Goal: Check status: Check status

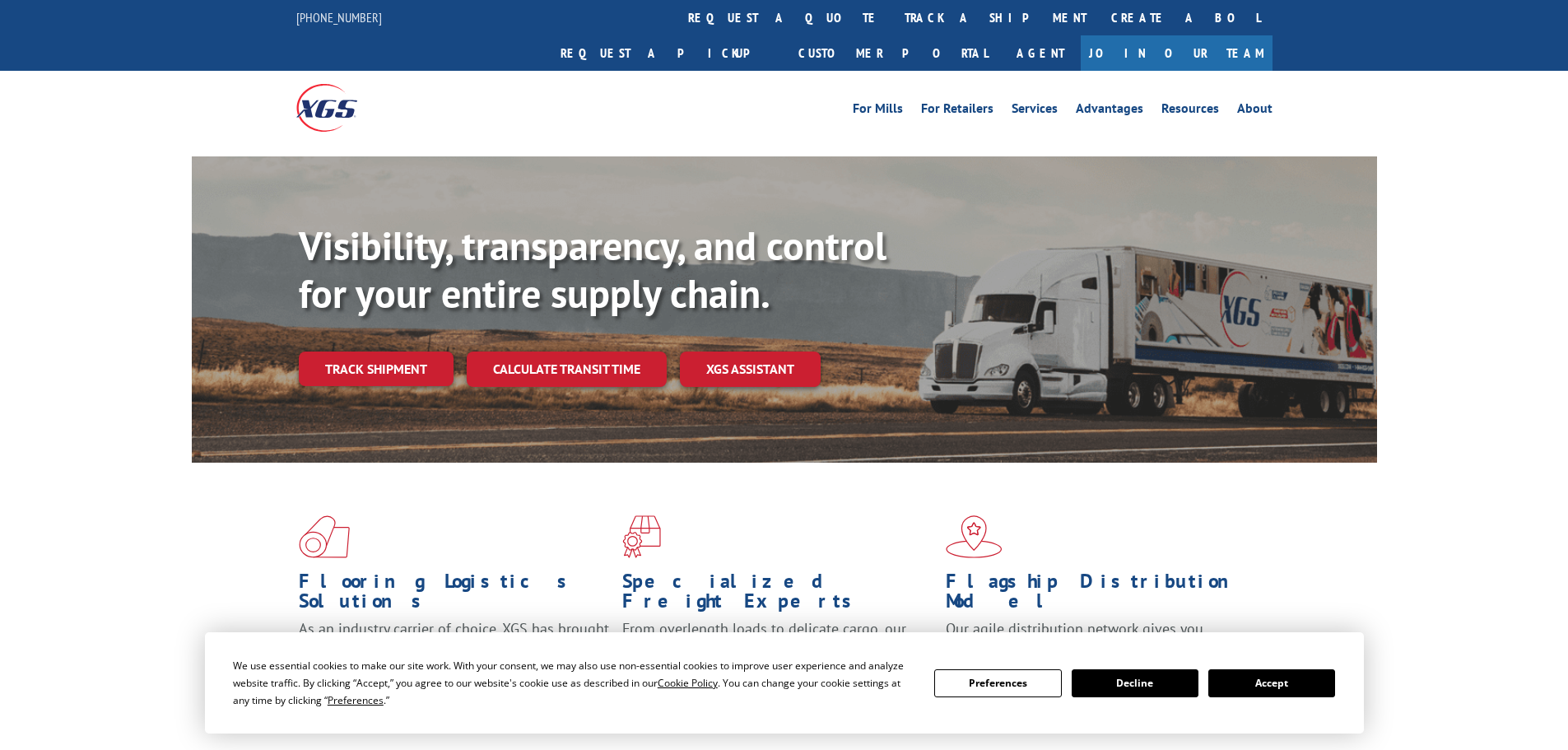
click at [366, 351] on div "Visibility, transparency, and control for your entire supply chain. Track shipm…" at bounding box center [838, 336] width 1078 height 229
click at [360, 351] on link "Track shipment" at bounding box center [376, 368] width 155 height 35
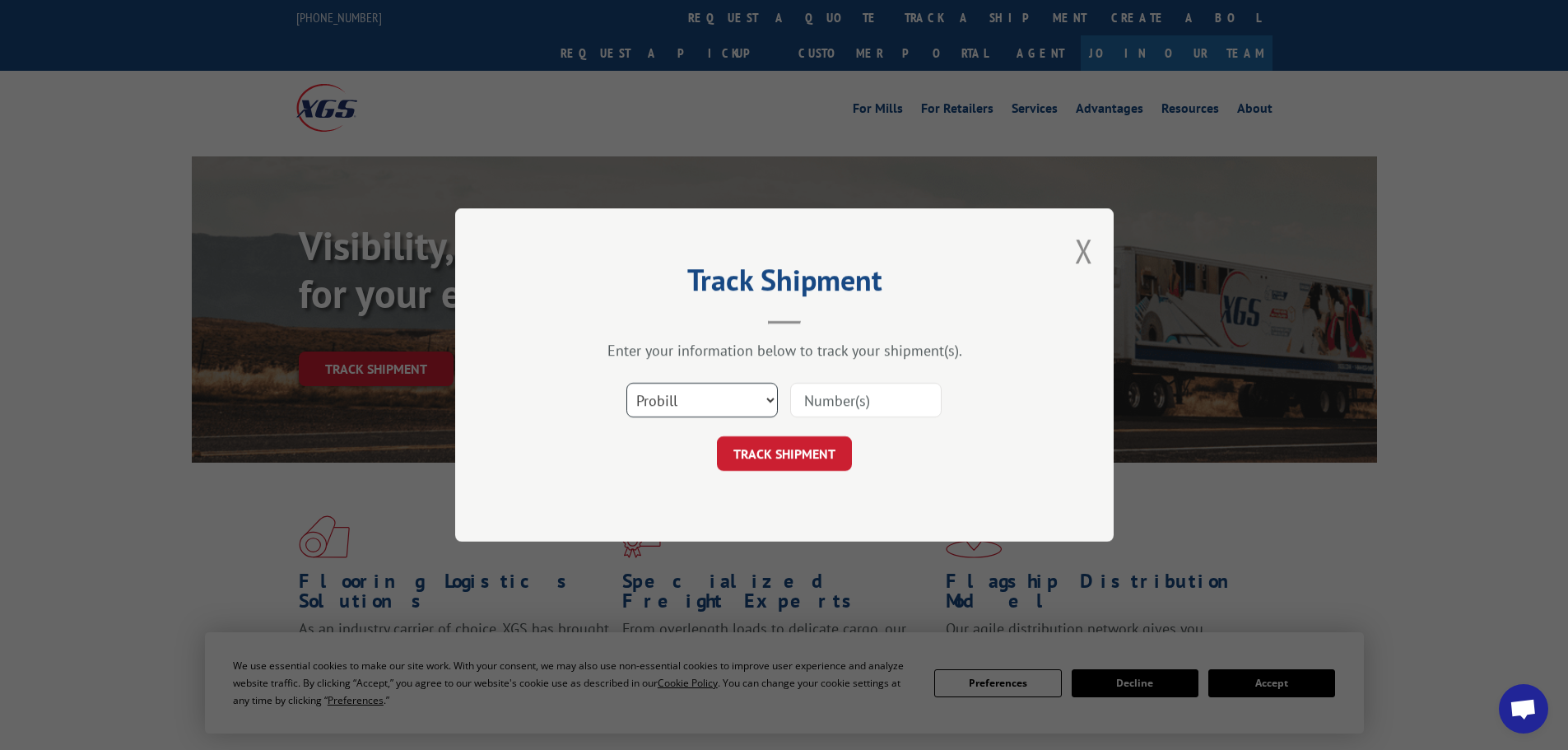
drag, startPoint x: 772, startPoint y: 393, endPoint x: 760, endPoint y: 398, distance: 13.0
click at [772, 393] on select "Select category... Probill BOL PO" at bounding box center [702, 400] width 152 height 35
select select "bol"
click at [626, 383] on select "Select category... Probill BOL PO" at bounding box center [702, 400] width 152 height 35
click at [825, 399] on input at bounding box center [865, 400] width 152 height 35
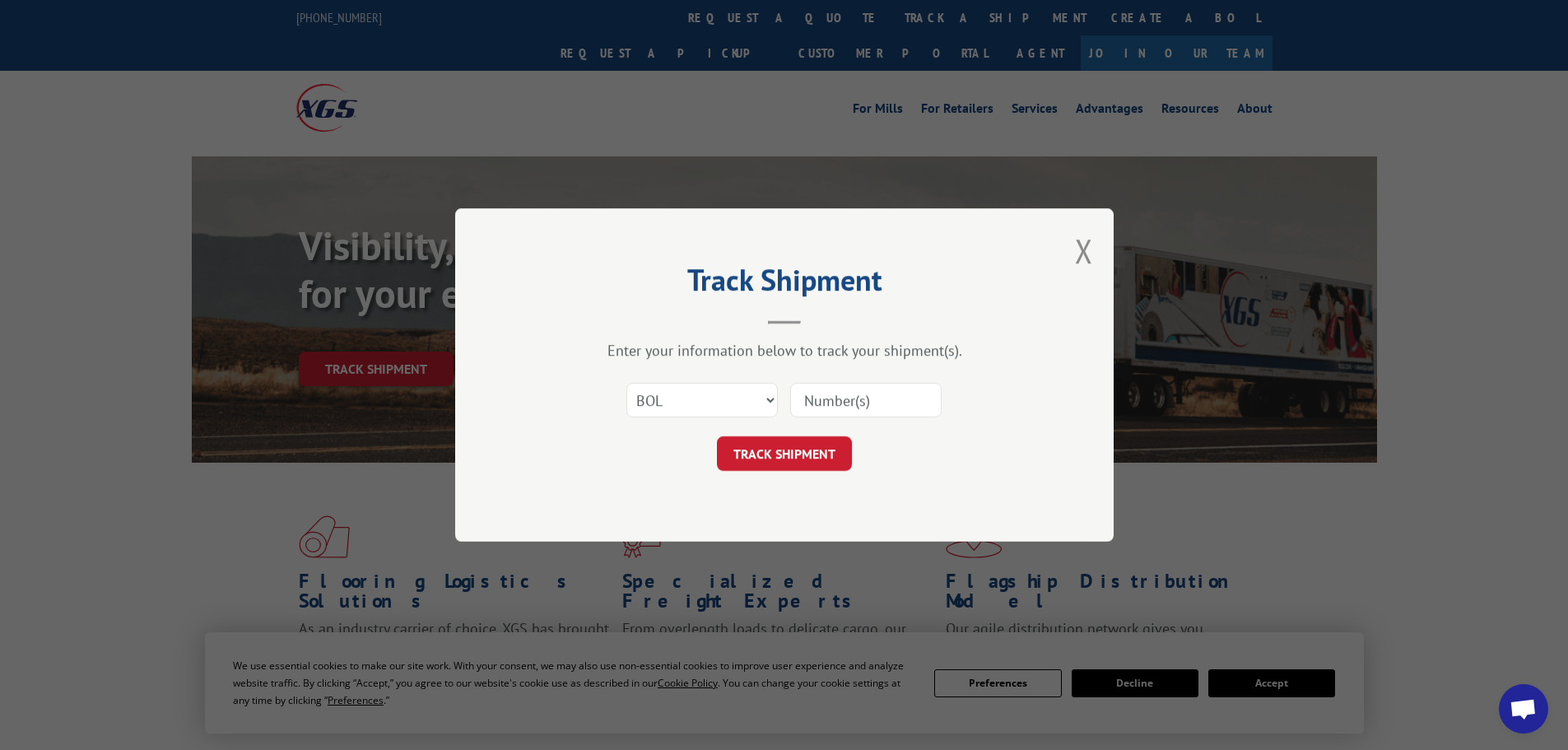
paste input "5560190"
type input "5560190"
click button "TRACK SHIPMENT" at bounding box center [784, 453] width 135 height 35
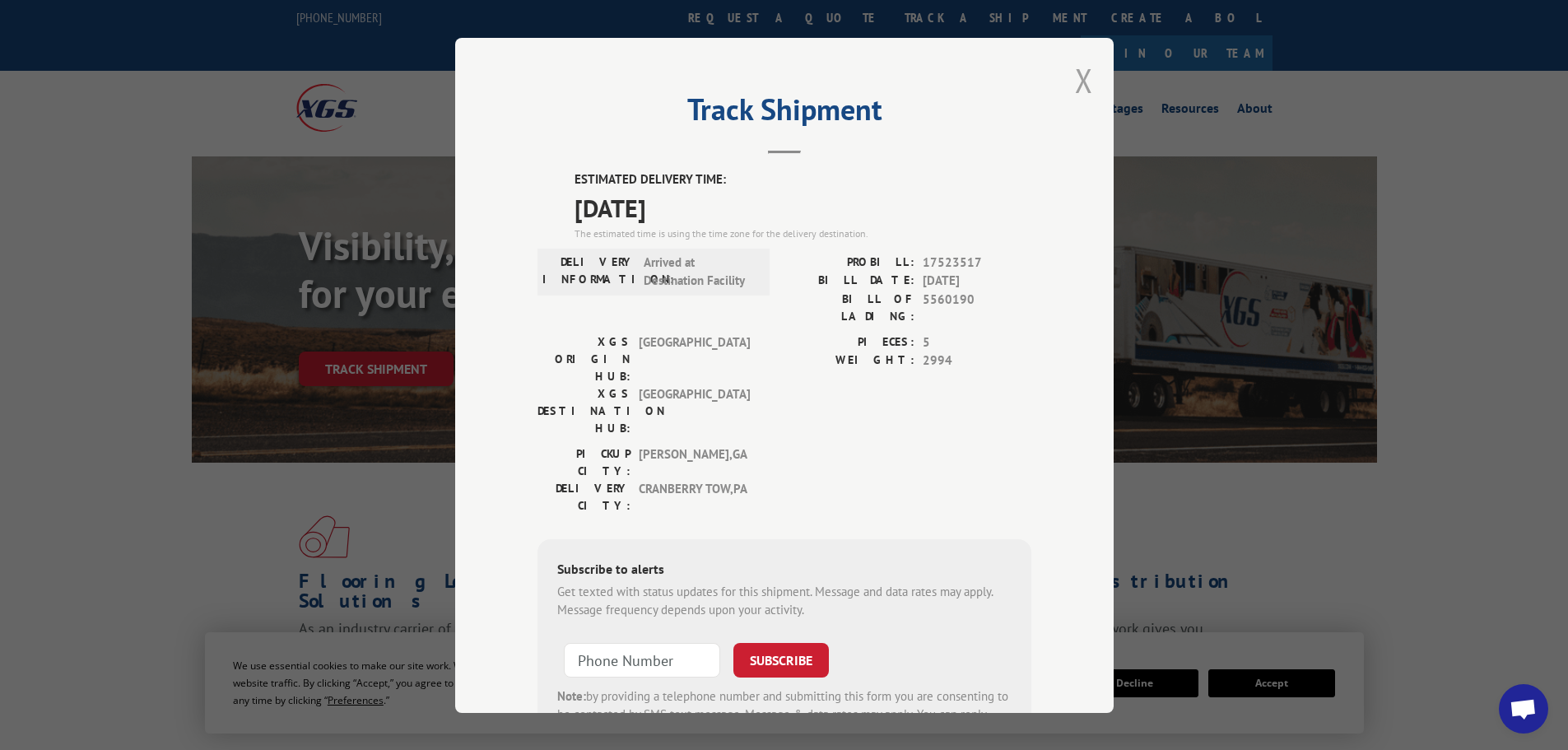
click at [1075, 70] on button "Close modal" at bounding box center [1084, 80] width 18 height 44
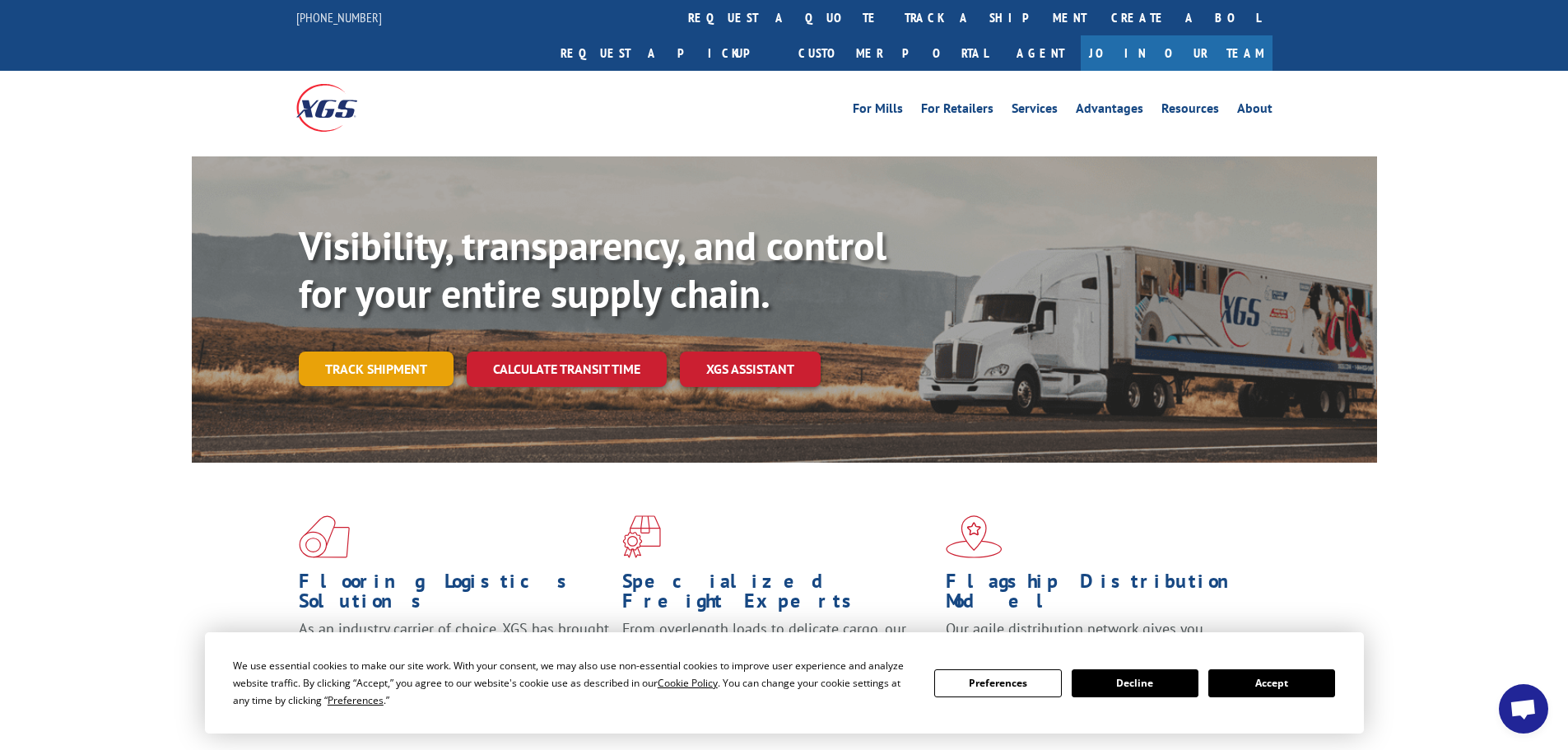
click at [330, 351] on link "Track shipment" at bounding box center [376, 368] width 155 height 35
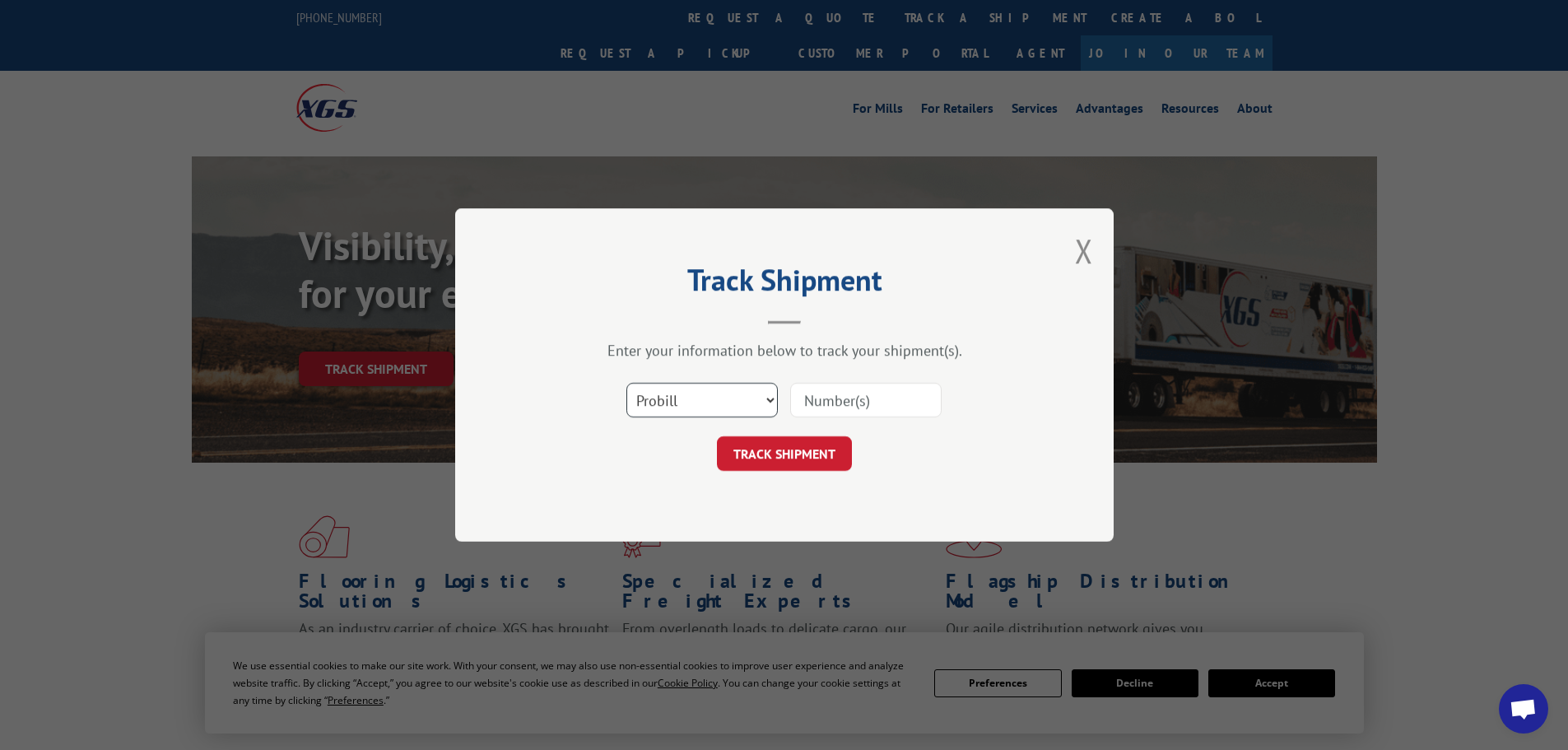
drag, startPoint x: 705, startPoint y: 399, endPoint x: 685, endPoint y: 416, distance: 26.2
click at [703, 401] on select "Select category... Probill BOL PO" at bounding box center [702, 400] width 152 height 35
select select "bol"
click at [626, 383] on select "Select category... Probill BOL PO" at bounding box center [702, 400] width 152 height 35
drag, startPoint x: 849, startPoint y: 403, endPoint x: 864, endPoint y: 391, distance: 19.2
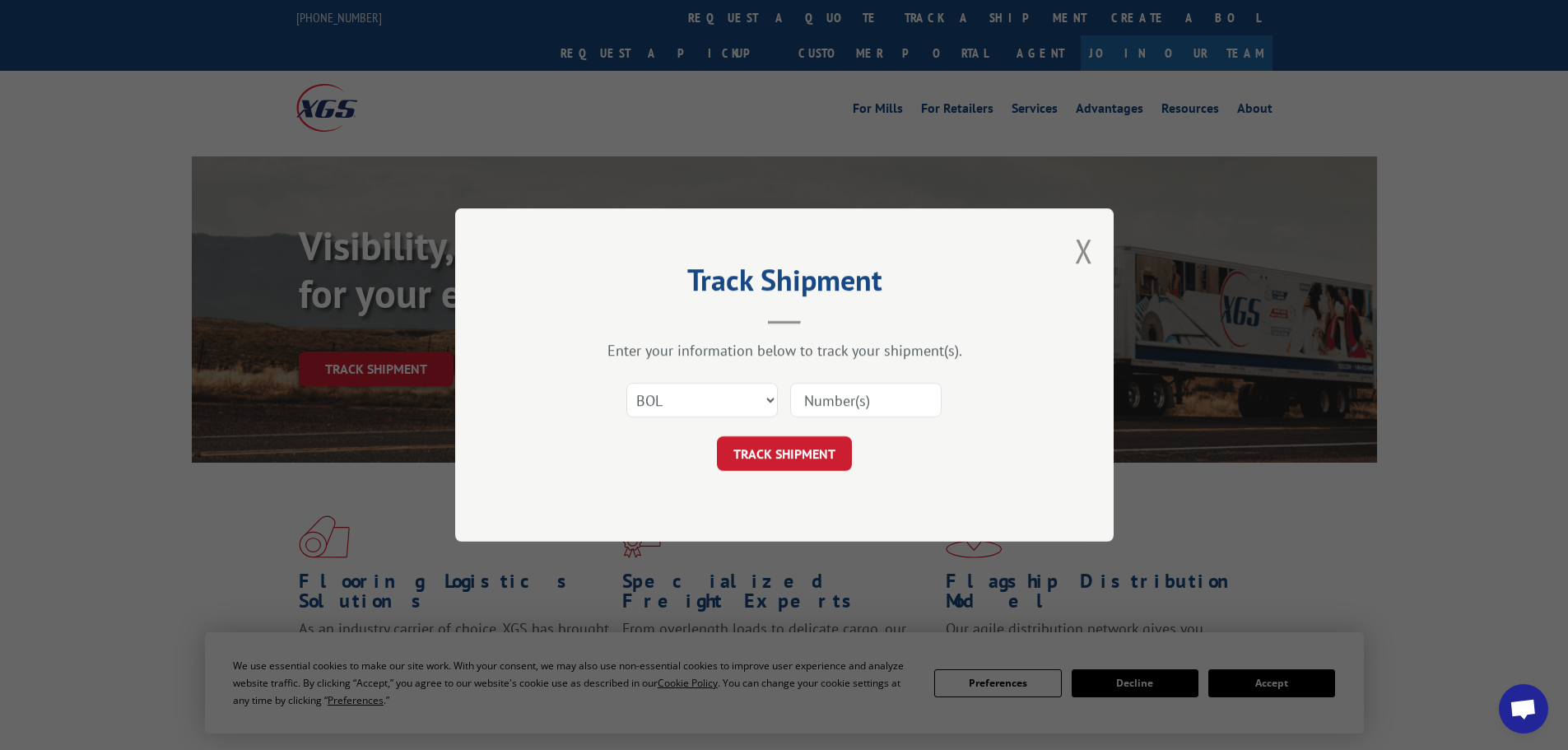
click at [849, 401] on input at bounding box center [865, 400] width 152 height 35
paste input "476343"
type input "476343"
click button "TRACK SHIPMENT" at bounding box center [784, 453] width 135 height 35
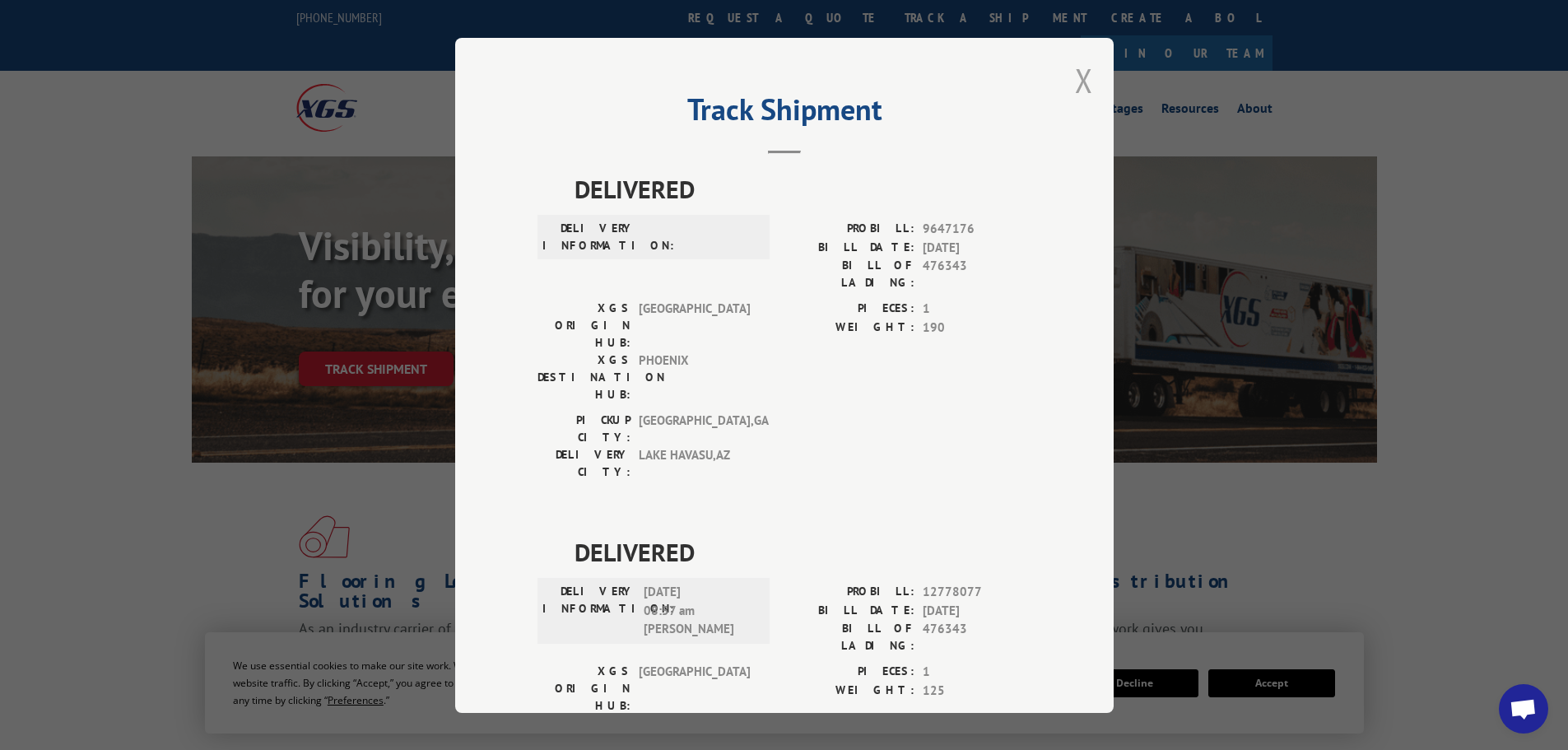
click at [1078, 76] on button "Close modal" at bounding box center [1084, 80] width 18 height 44
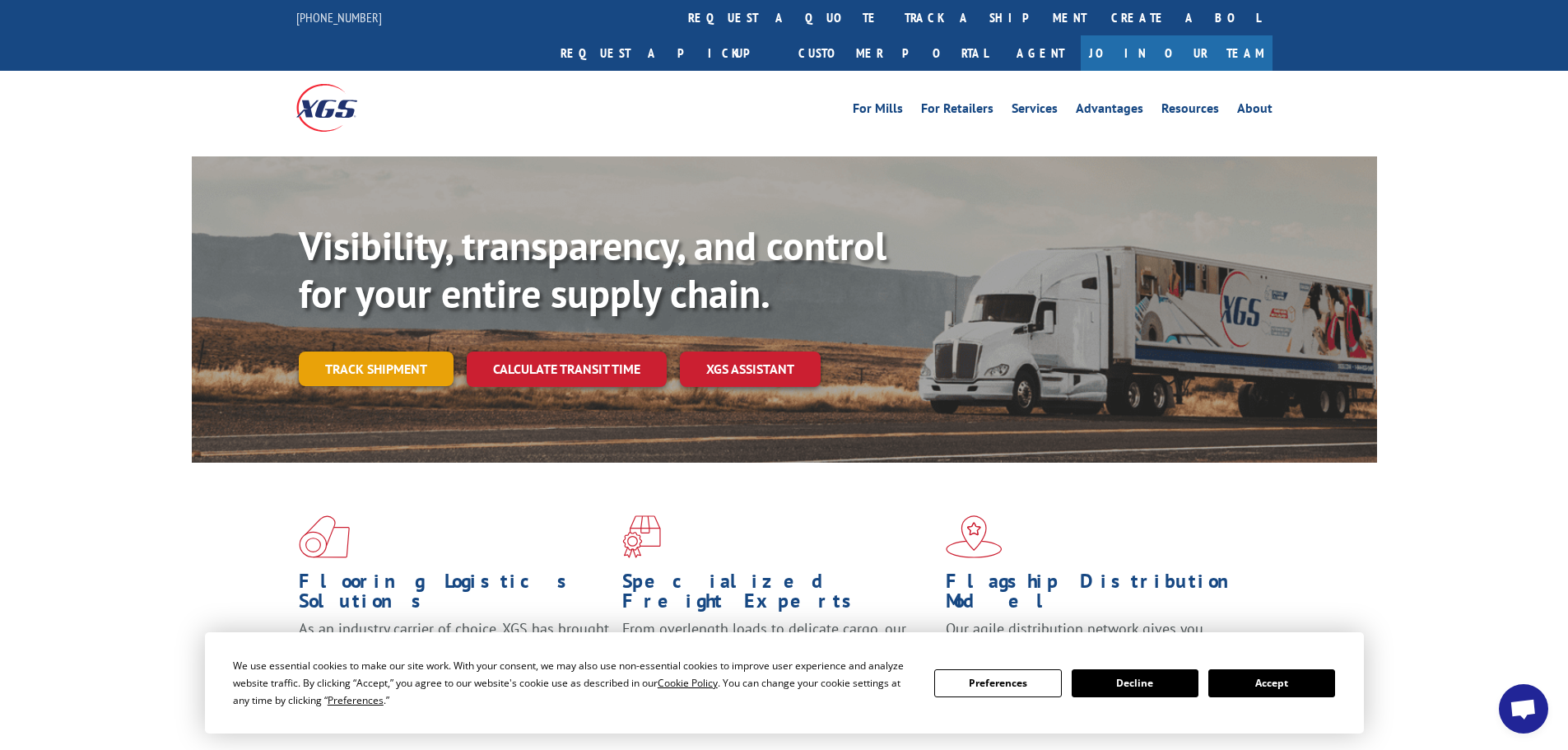
click at [432, 351] on link "Track shipment" at bounding box center [376, 368] width 155 height 35
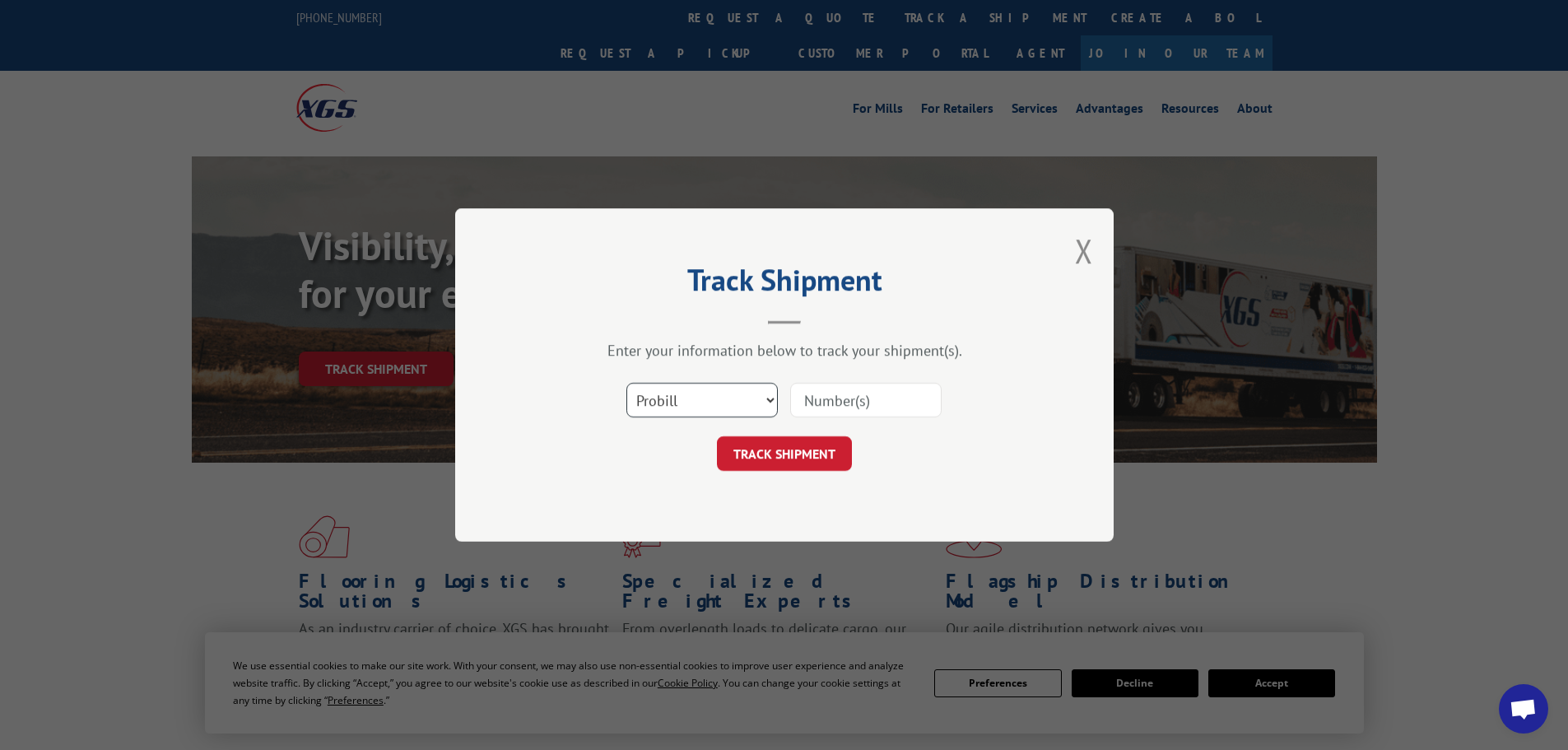
drag, startPoint x: 702, startPoint y: 392, endPoint x: 693, endPoint y: 404, distance: 15.0
click at [702, 392] on select "Select category... Probill BOL PO" at bounding box center [702, 400] width 152 height 35
select select "bol"
click at [626, 383] on select "Select category... Probill BOL PO" at bounding box center [702, 400] width 152 height 35
click at [802, 403] on input at bounding box center [865, 400] width 152 height 35
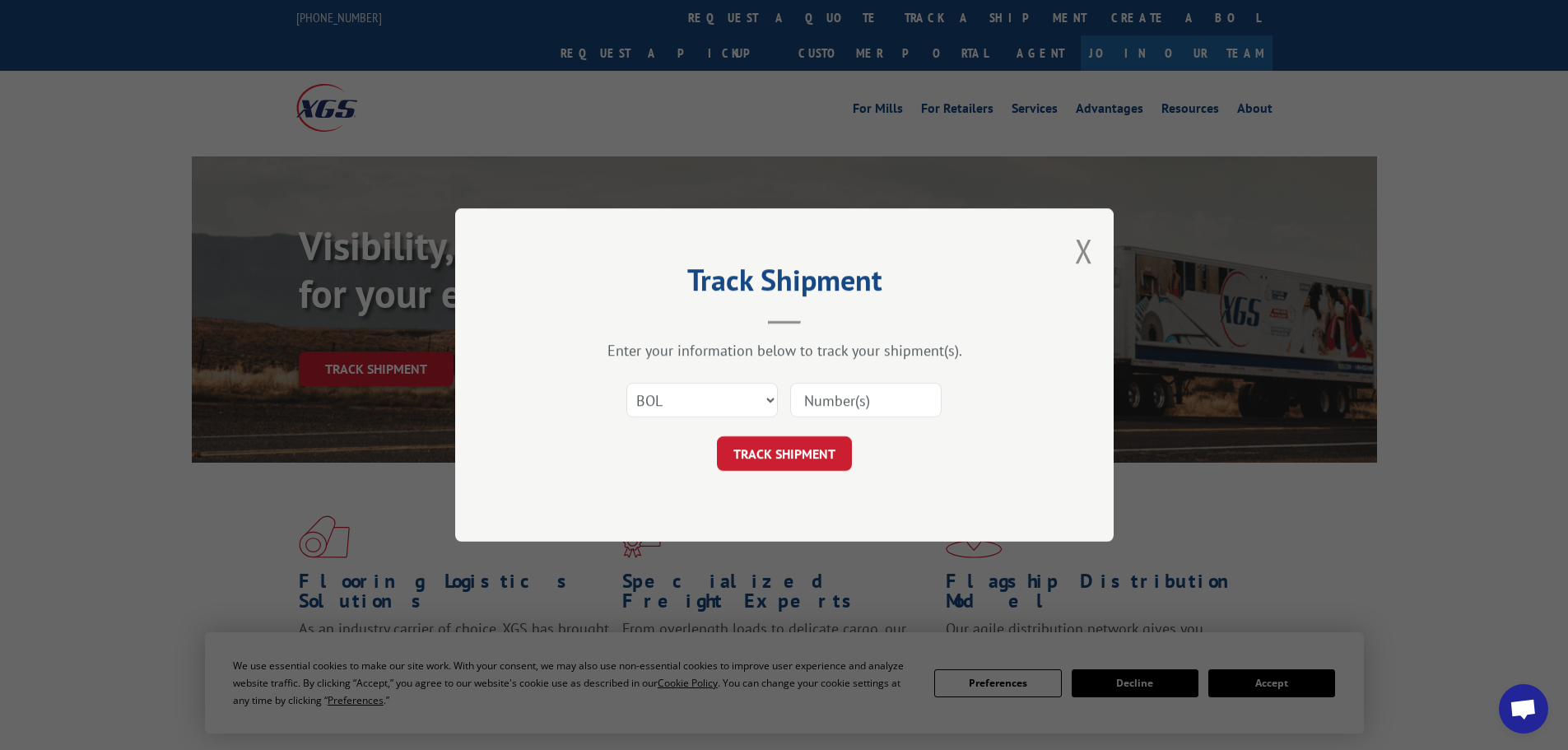
paste input "7063927"
type input "7063927"
click button "TRACK SHIPMENT" at bounding box center [784, 453] width 135 height 35
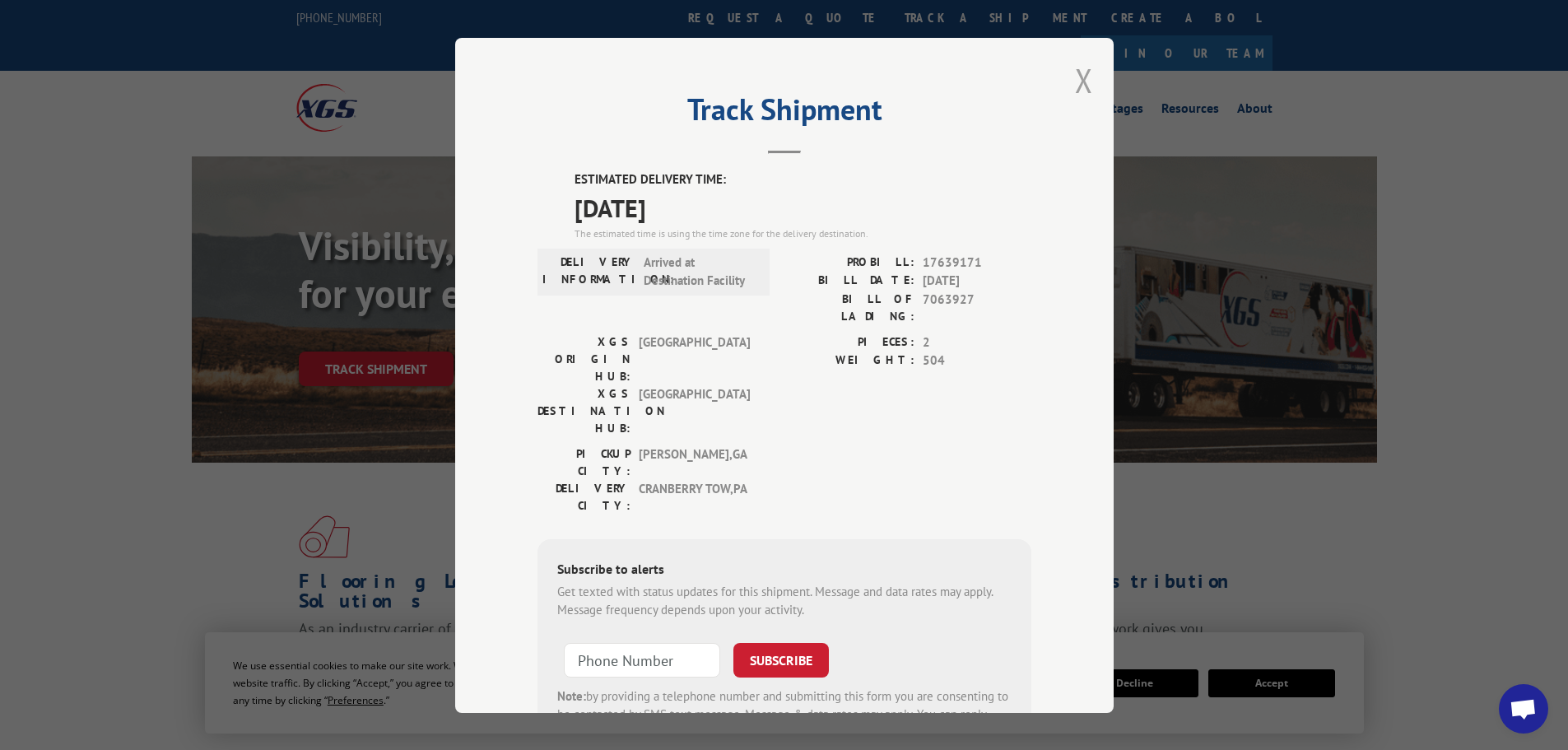
drag, startPoint x: 1075, startPoint y: 83, endPoint x: 1052, endPoint y: 73, distance: 25.1
click at [1075, 83] on button "Close modal" at bounding box center [1084, 80] width 18 height 44
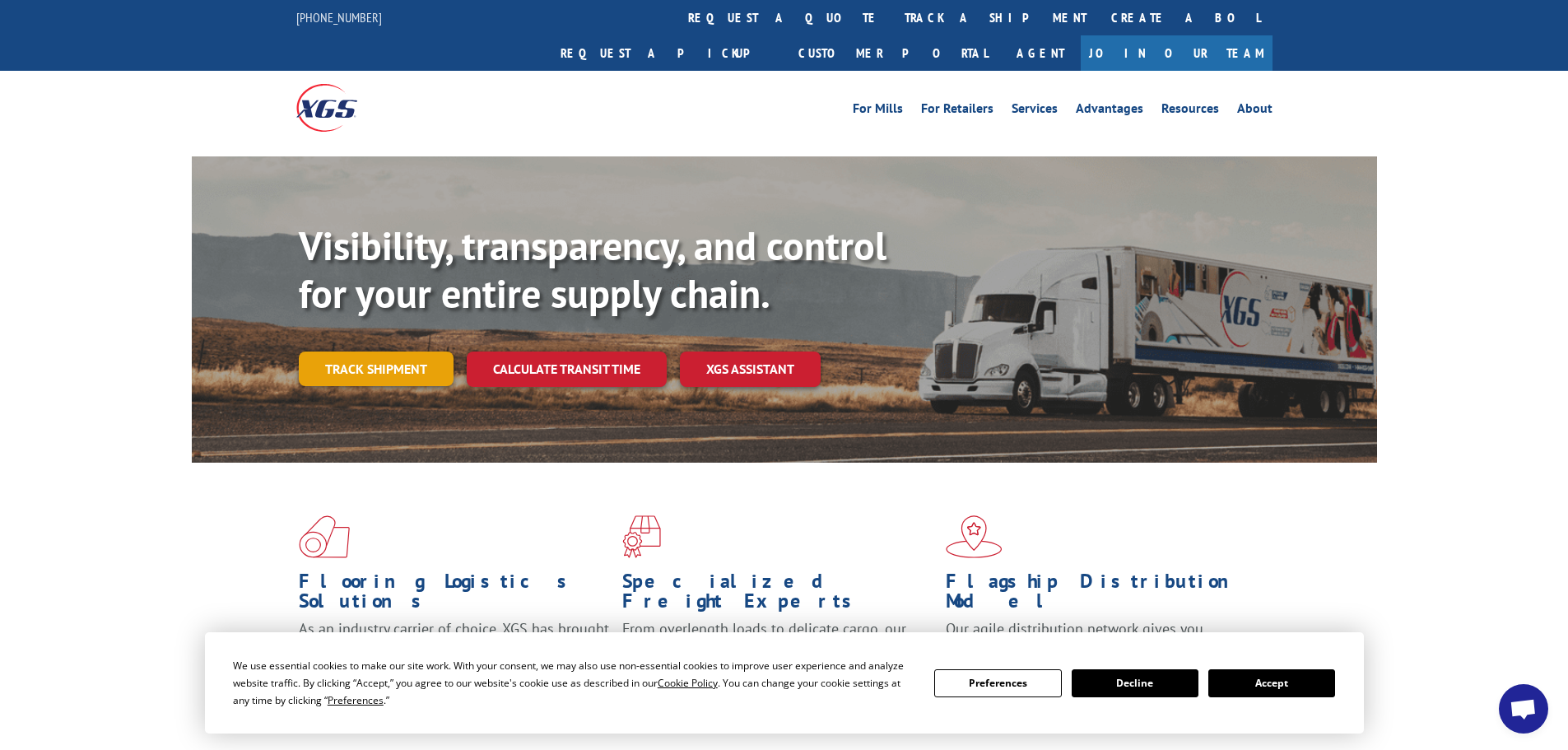
click at [391, 351] on link "Track shipment" at bounding box center [376, 368] width 155 height 35
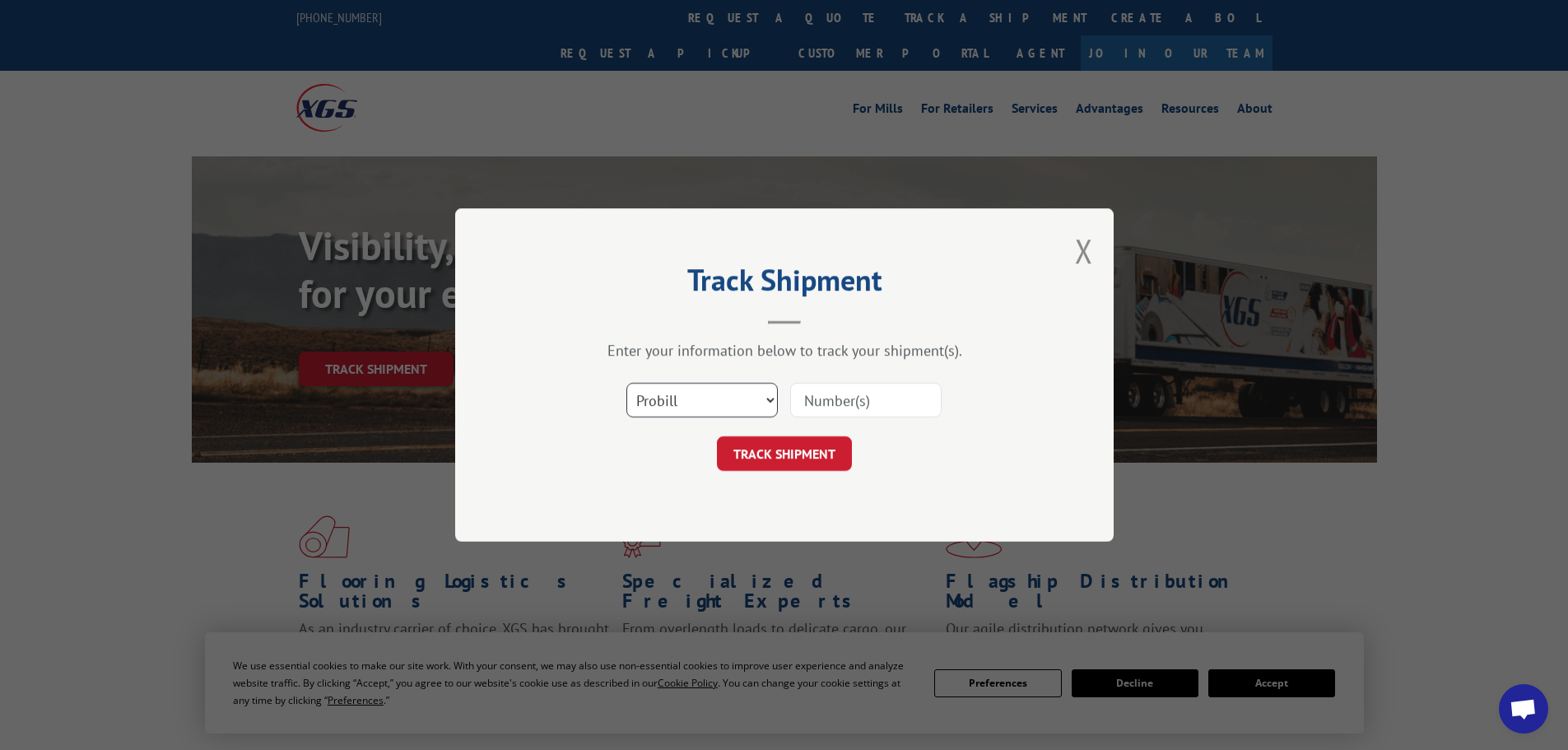
click at [700, 403] on select "Select category... Probill BOL PO" at bounding box center [702, 400] width 152 height 35
select select "bol"
click at [626, 383] on select "Select category... Probill BOL PO" at bounding box center [702, 400] width 152 height 35
drag, startPoint x: 859, startPoint y: 405, endPoint x: 856, endPoint y: 390, distance: 15.3
click at [859, 403] on input at bounding box center [865, 400] width 152 height 35
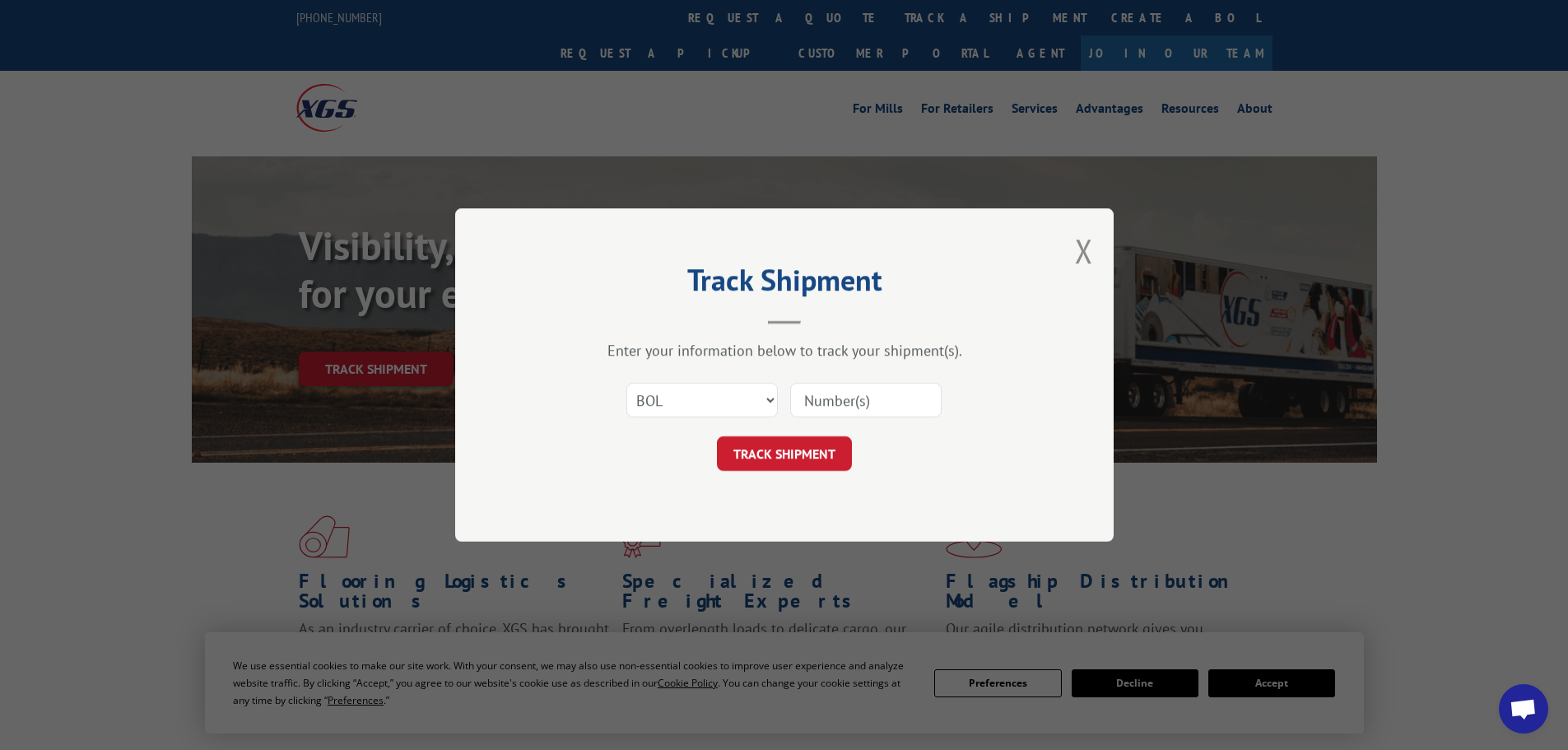
paste input "7022304"
type input "7022304"
click button "TRACK SHIPMENT" at bounding box center [784, 453] width 135 height 35
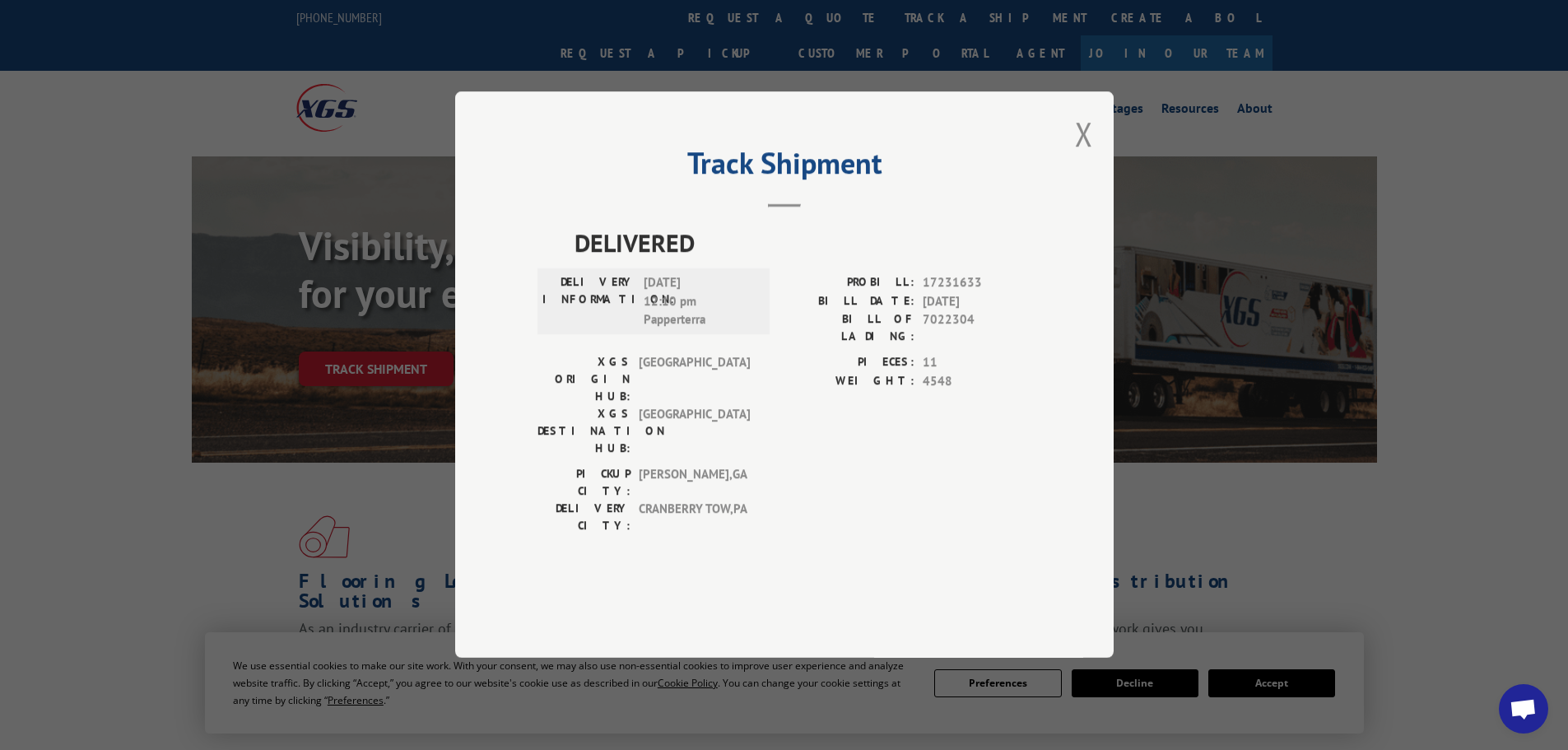
click at [1083, 156] on button "Close modal" at bounding box center [1084, 134] width 18 height 44
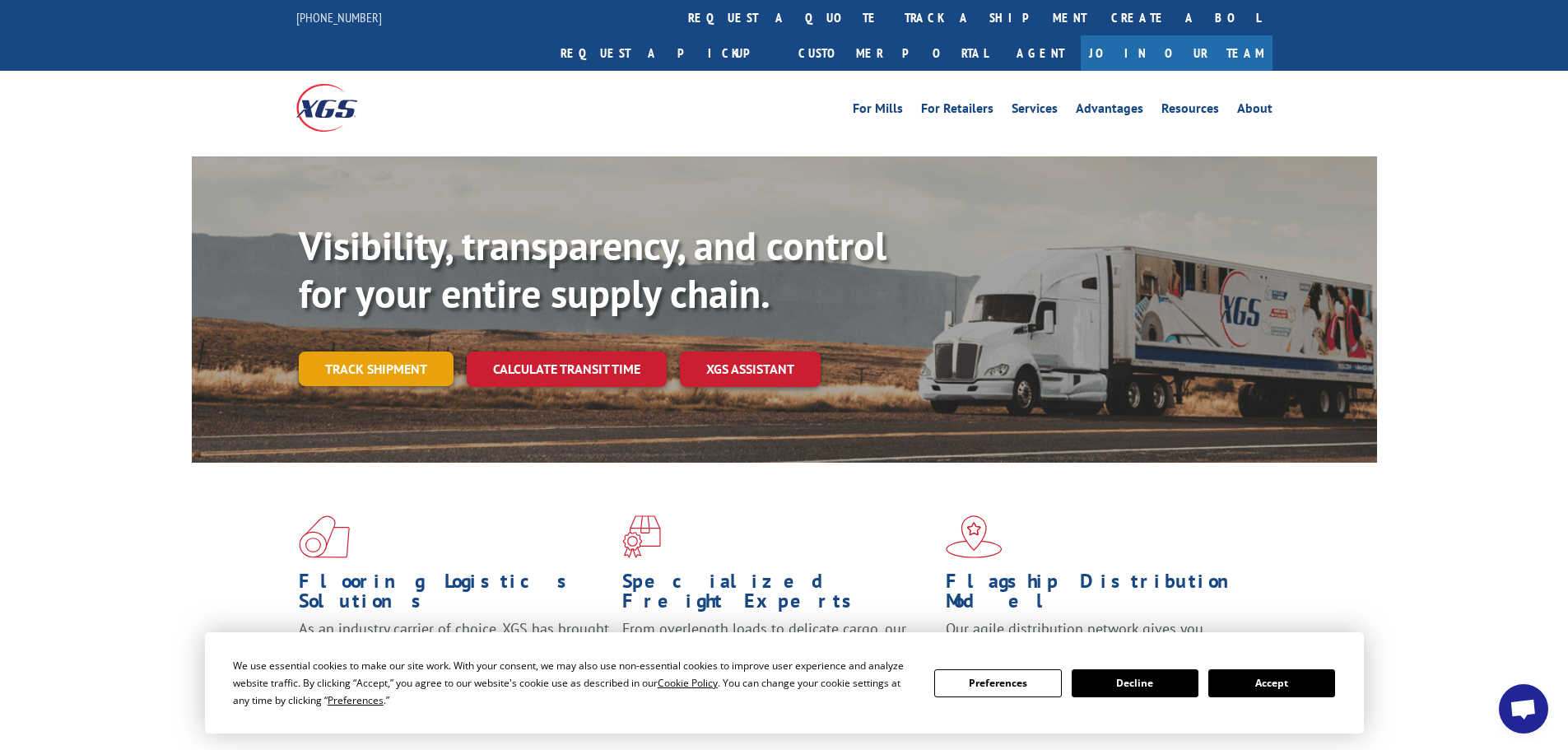
click at [382, 351] on link "Track shipment" at bounding box center [376, 368] width 155 height 35
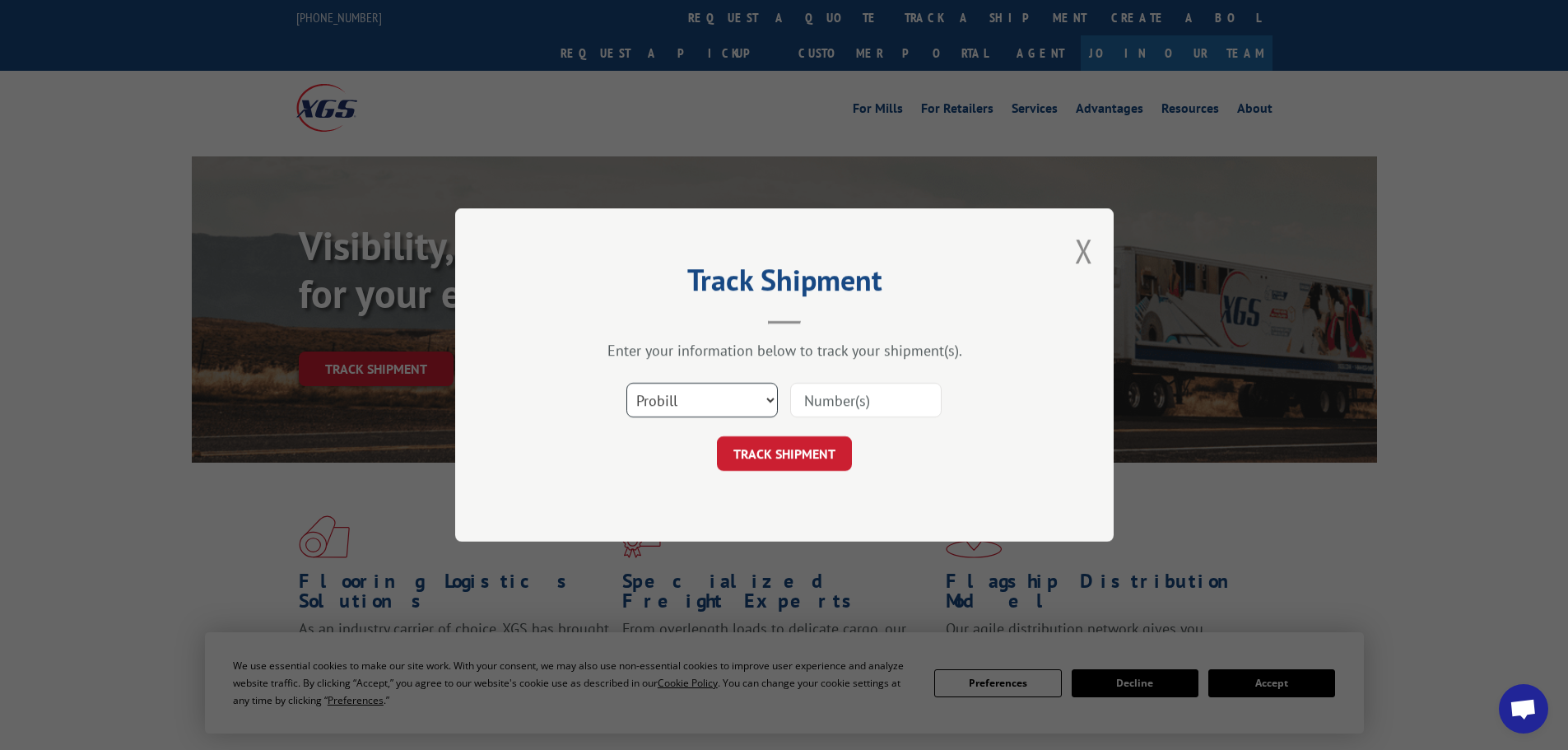
drag, startPoint x: 666, startPoint y: 398, endPoint x: 670, endPoint y: 413, distance: 15.5
click at [668, 400] on select "Select category... Probill BOL PO" at bounding box center [702, 400] width 152 height 35
select select "bol"
click at [626, 383] on select "Select category... Probill BOL PO" at bounding box center [702, 400] width 152 height 35
click at [847, 397] on input at bounding box center [865, 400] width 152 height 35
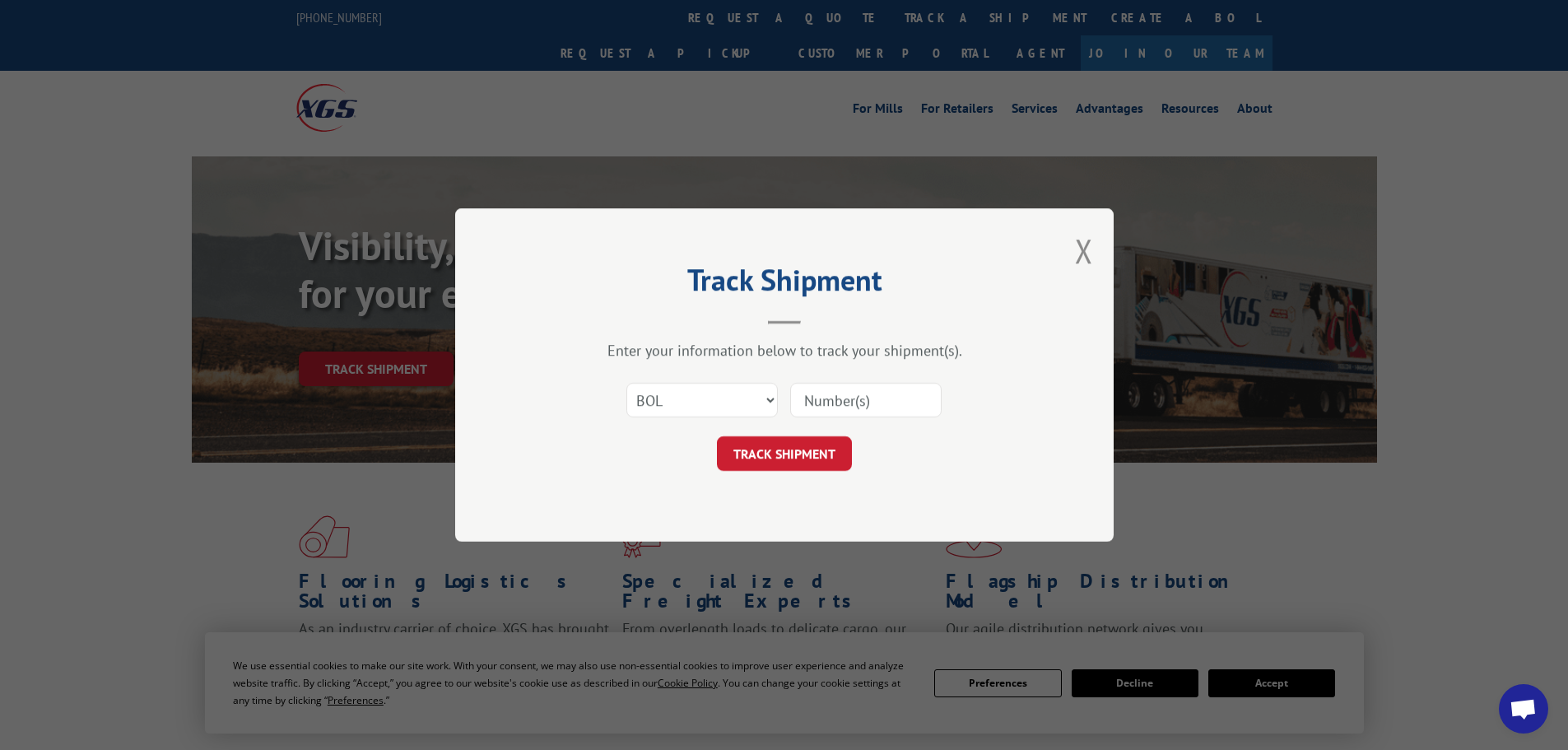
paste input "7063557"
type input "7063557"
click button "TRACK SHIPMENT" at bounding box center [784, 453] width 135 height 35
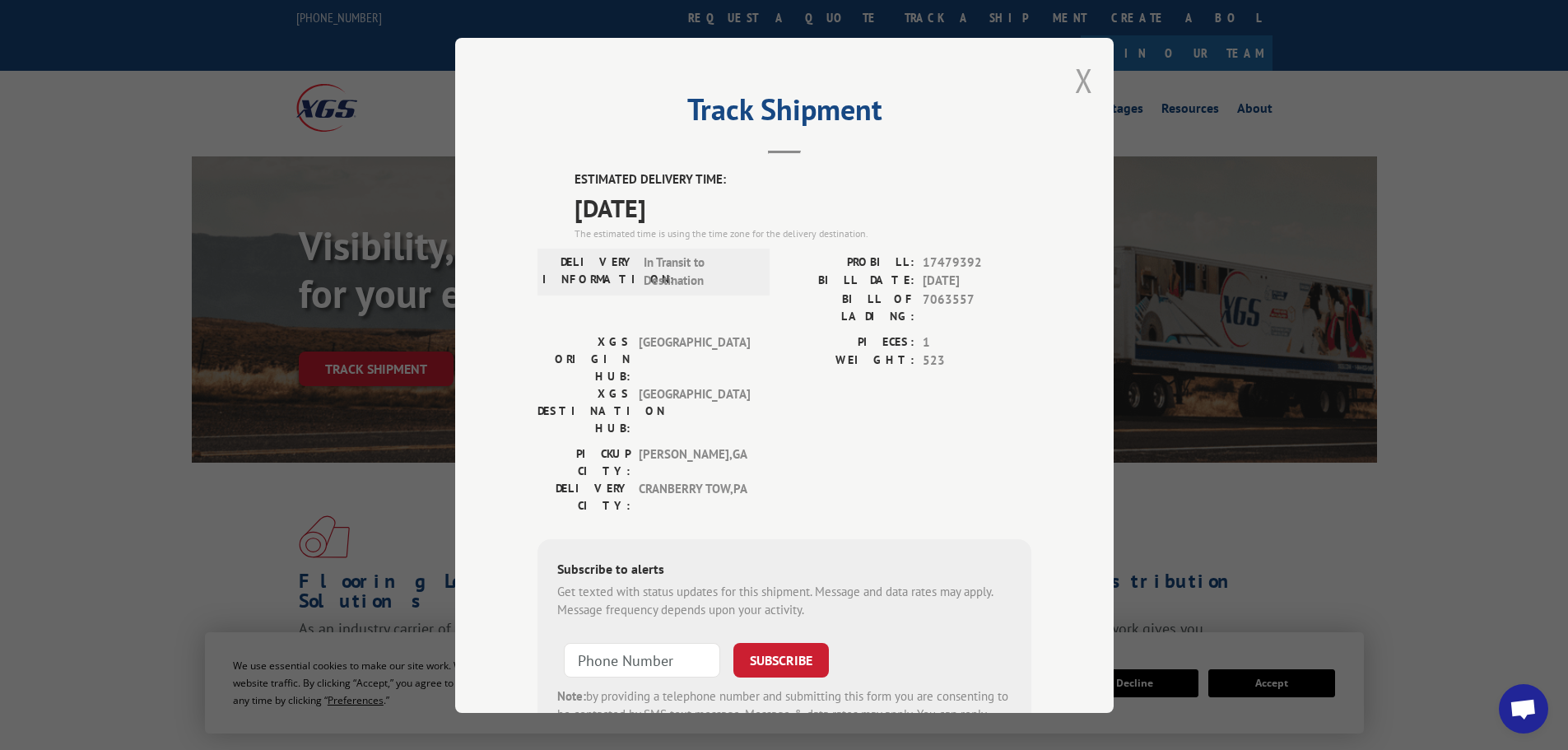
click at [1077, 73] on button "Close modal" at bounding box center [1084, 80] width 18 height 44
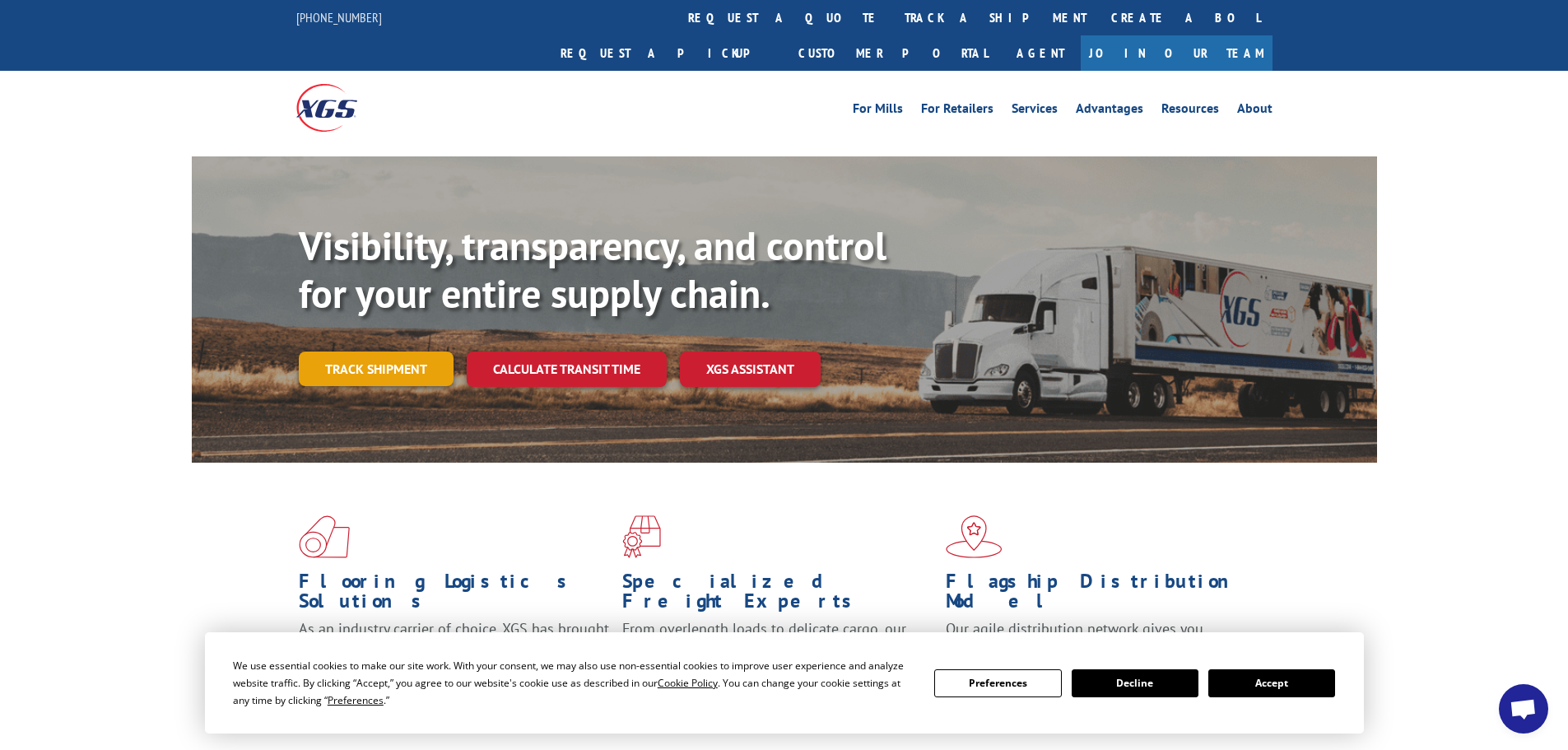
click at [419, 351] on link "Track shipment" at bounding box center [376, 368] width 155 height 35
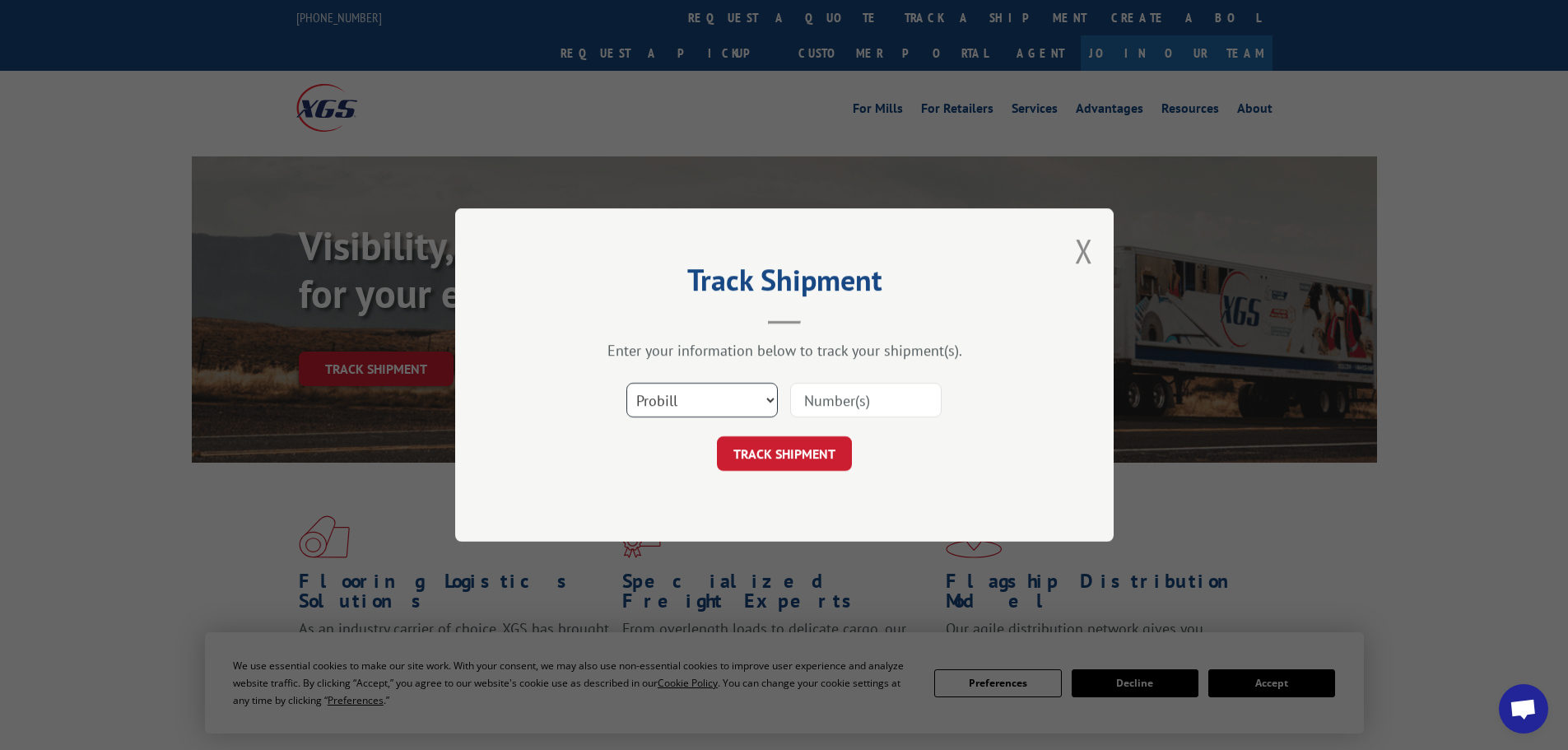
drag, startPoint x: 712, startPoint y: 400, endPoint x: 706, endPoint y: 414, distance: 15.2
click at [712, 400] on select "Select category... Probill BOL PO" at bounding box center [702, 400] width 152 height 35
select select "bol"
click at [626, 383] on select "Select category... Probill BOL PO" at bounding box center [702, 400] width 152 height 35
click at [812, 383] on input at bounding box center [865, 400] width 152 height 35
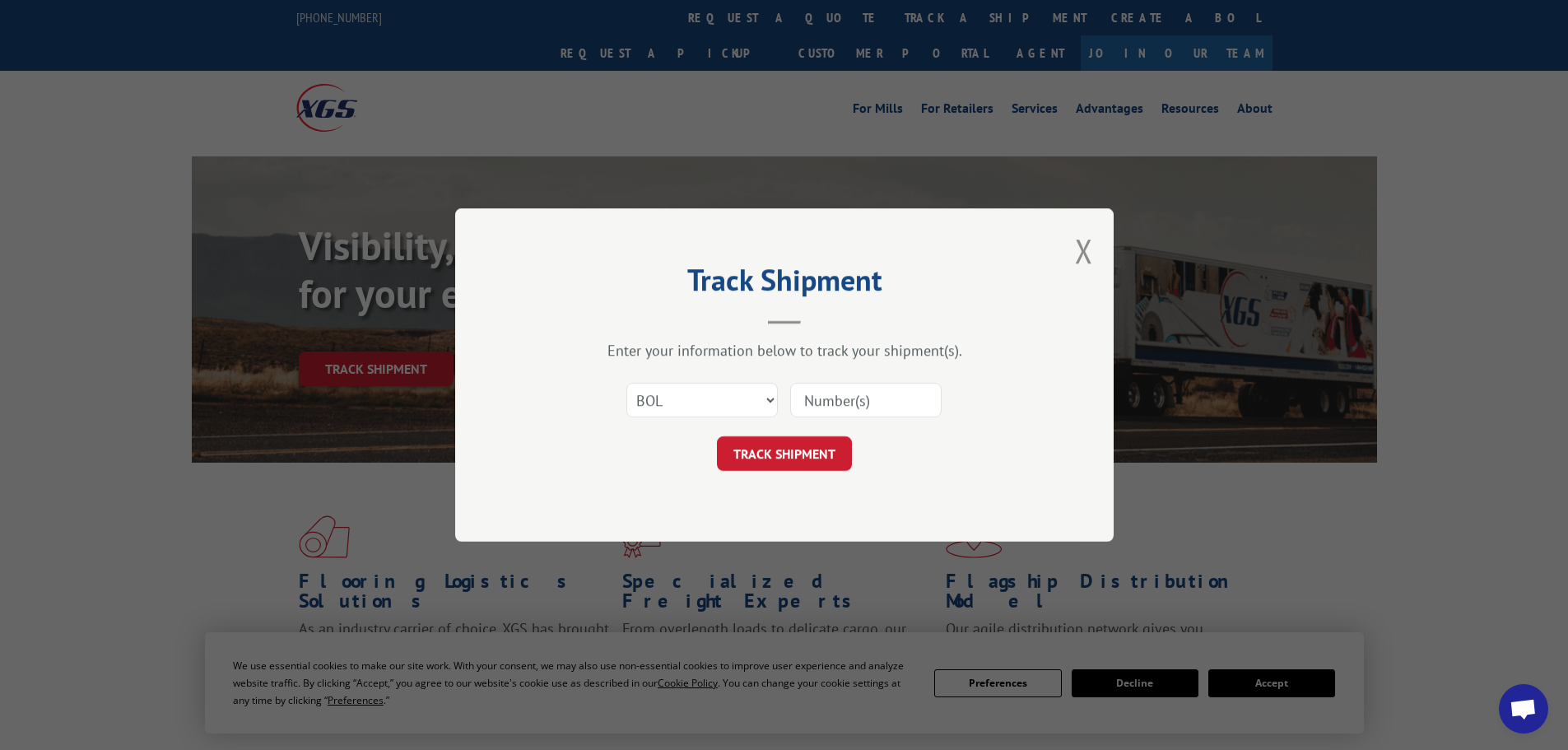
paste input "7063927"
type input "7063927"
click button "TRACK SHIPMENT" at bounding box center [784, 453] width 135 height 35
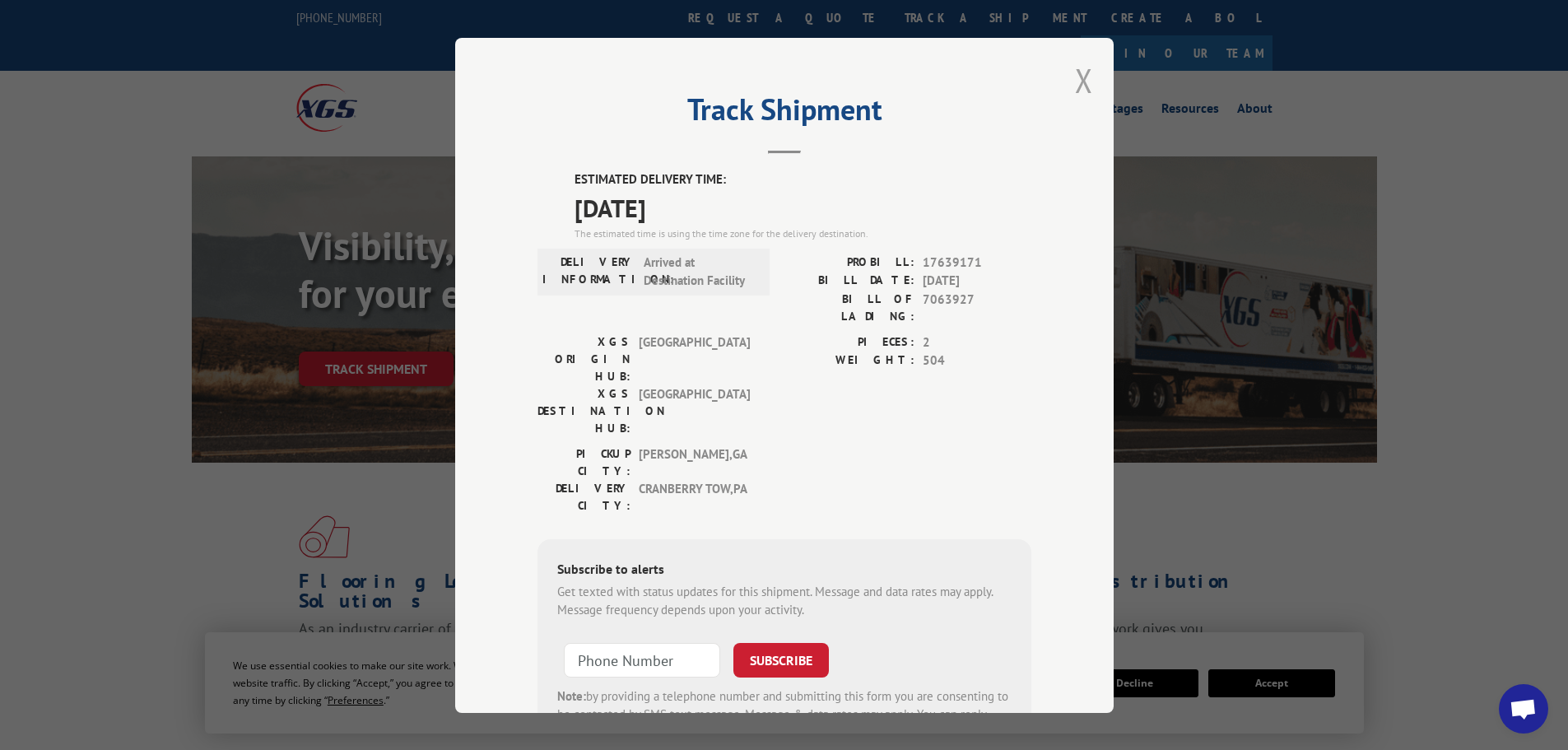
click at [1075, 82] on button "Close modal" at bounding box center [1084, 80] width 18 height 44
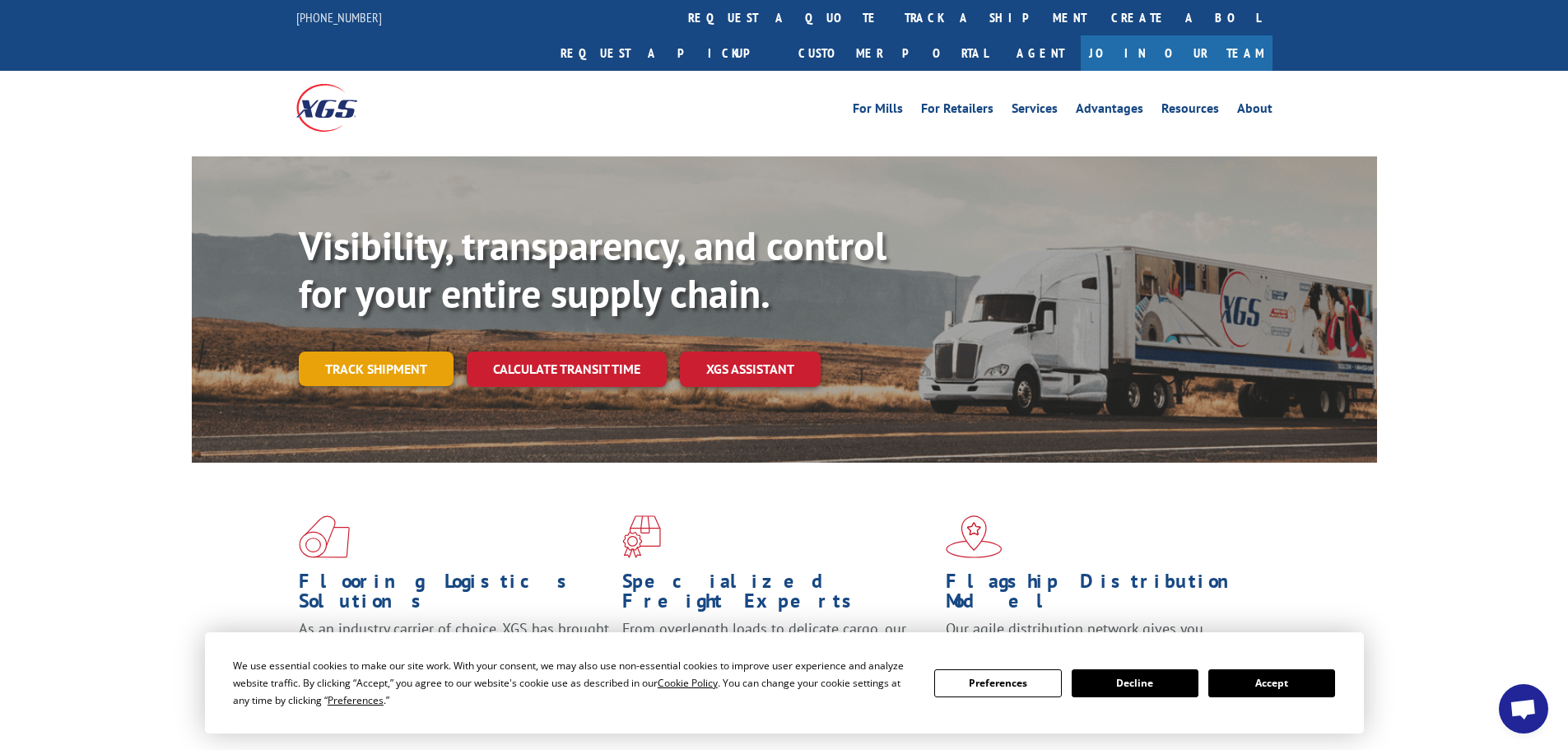
click at [426, 351] on link "Track shipment" at bounding box center [376, 368] width 155 height 35
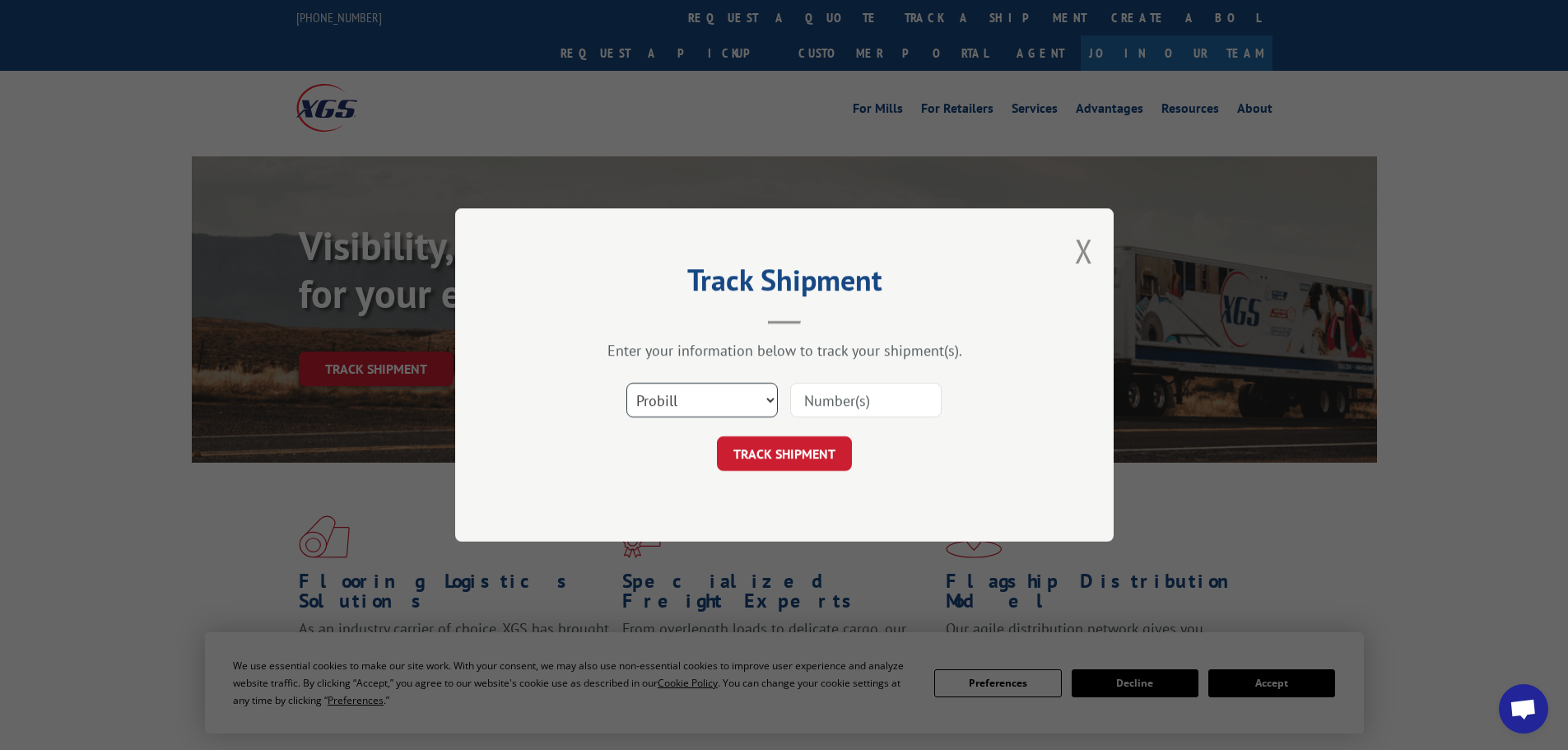
drag, startPoint x: 674, startPoint y: 408, endPoint x: 671, endPoint y: 417, distance: 9.5
click at [671, 417] on select "Select category... Probill BOL PO" at bounding box center [702, 400] width 152 height 35
select select "bol"
click at [626, 383] on select "Select category... Probill BOL PO" at bounding box center [702, 400] width 152 height 35
drag, startPoint x: 865, startPoint y: 401, endPoint x: 889, endPoint y: 340, distance: 65.6
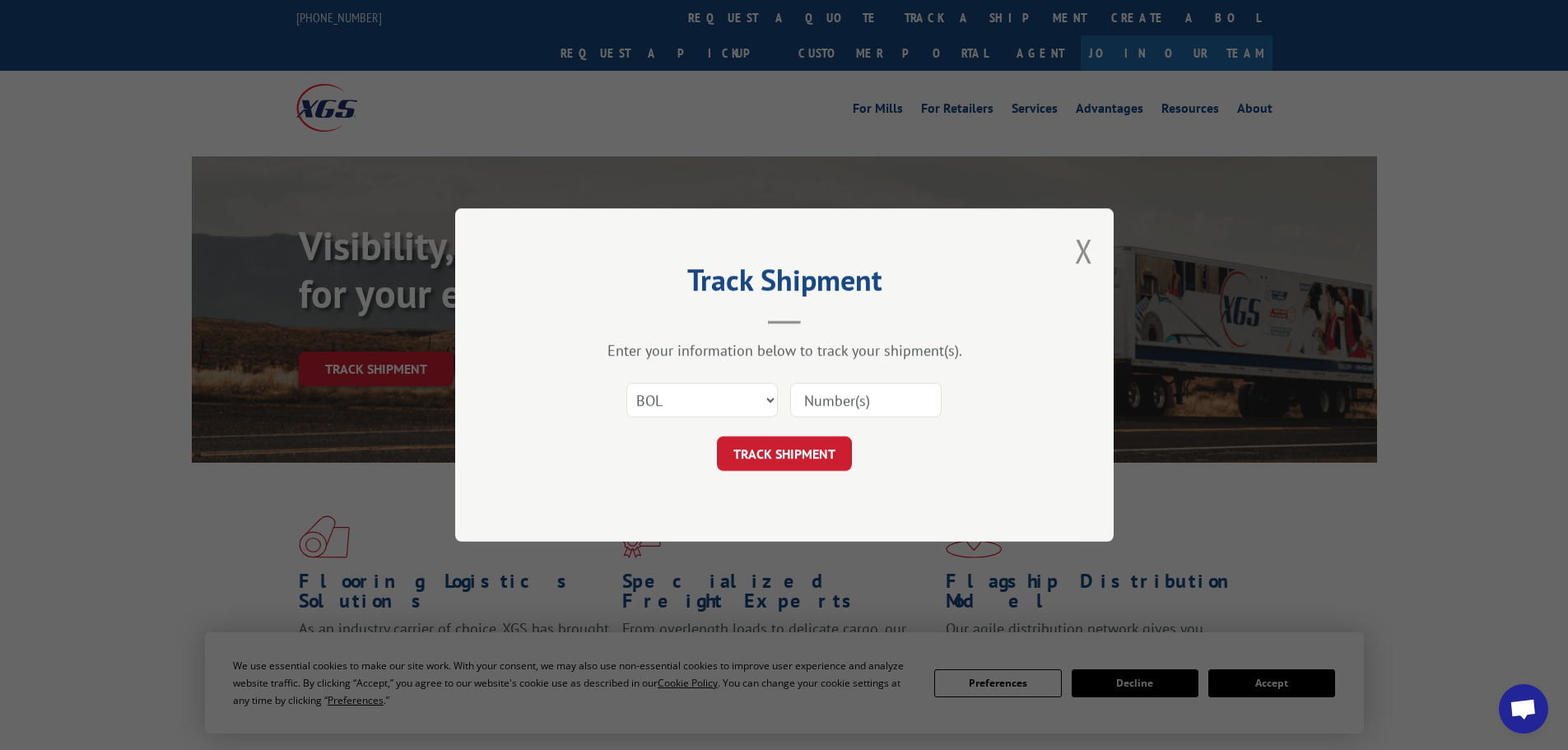
click at [865, 401] on input at bounding box center [865, 400] width 152 height 35
paste input "7057389"
type input "7057389"
click button "TRACK SHIPMENT" at bounding box center [784, 453] width 135 height 35
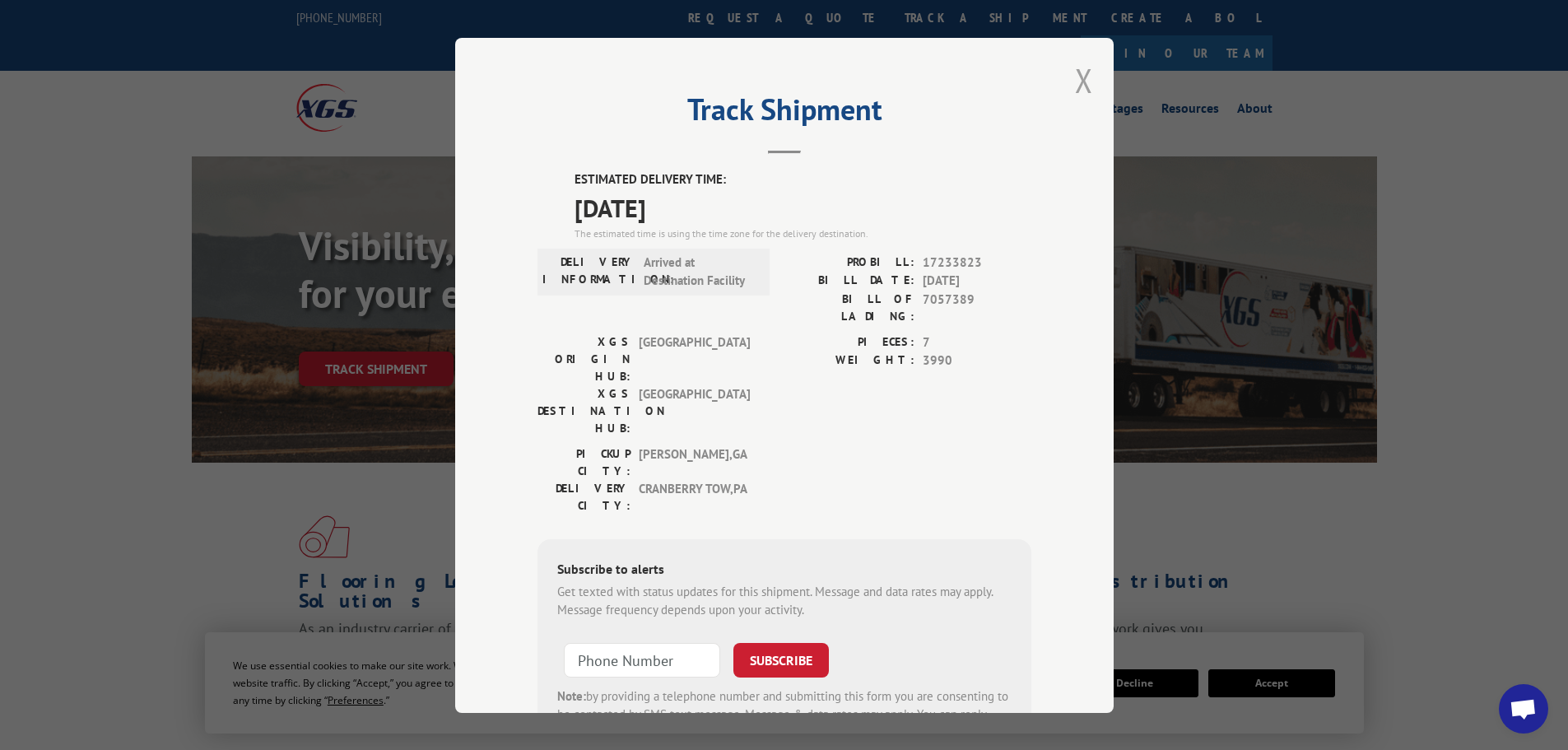
drag, startPoint x: 1066, startPoint y: 99, endPoint x: 1078, endPoint y: 85, distance: 18.4
click at [1066, 99] on div "Track Shipment ESTIMATED DELIVERY TIME: [DATE] The estimated time is using the …" at bounding box center [785, 375] width 659 height 675
click at [1075, 84] on button "Close modal" at bounding box center [1084, 80] width 18 height 44
